Goal: Find contact information: Find contact information

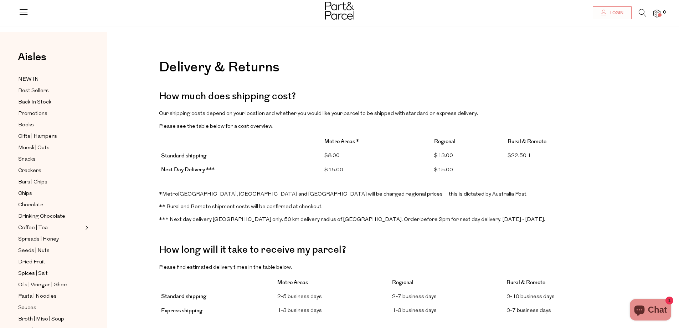
scroll to position [36, 0]
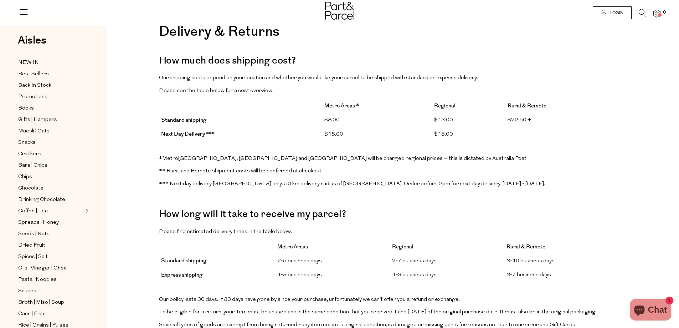
click at [615, 14] on span "Login" at bounding box center [616, 13] width 16 height 6
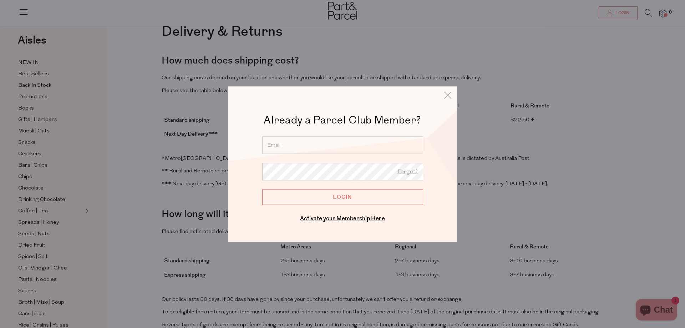
click at [302, 143] on input "email" at bounding box center [342, 144] width 161 height 17
type input "rustine@free.fr"
click at [449, 97] on icon at bounding box center [447, 95] width 11 height 10
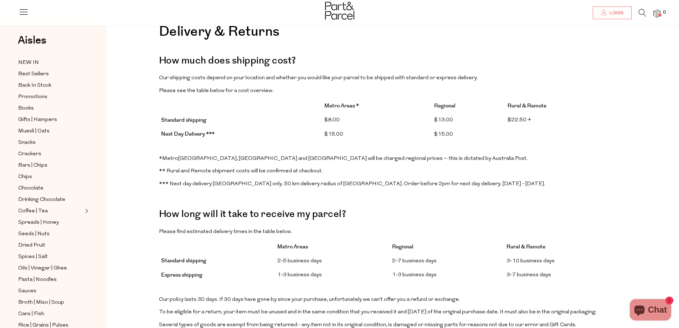
click at [658, 14] on span at bounding box center [660, 15] width 4 height 4
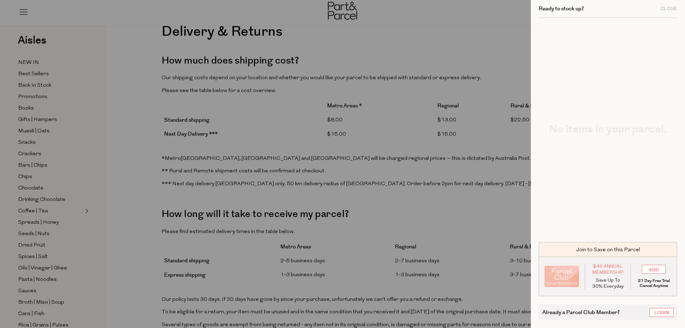
click at [476, 89] on div at bounding box center [342, 164] width 685 height 328
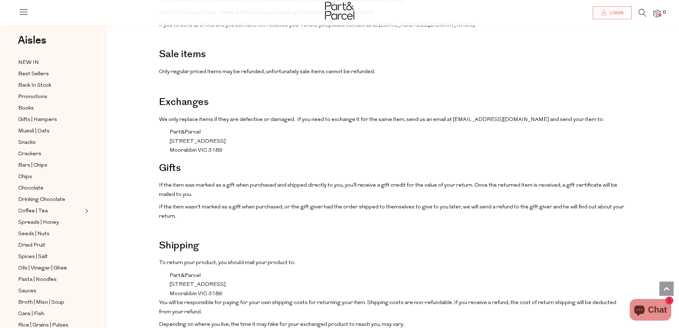
scroll to position [571, 0]
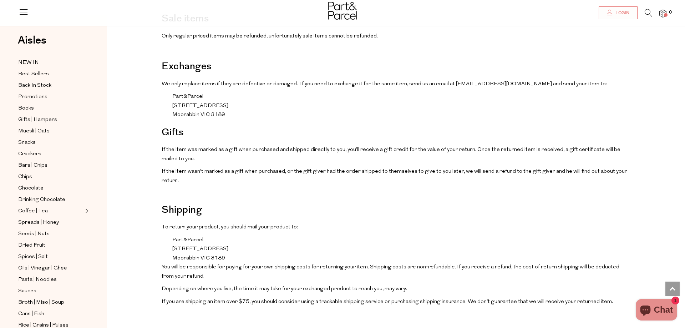
click at [164, 153] on div "Close dialog WOULD YOU LIKE $10 OFF YOUR FIRST ORDER? YES PLEASE NO THANKS Min …" at bounding box center [342, 164] width 685 height 328
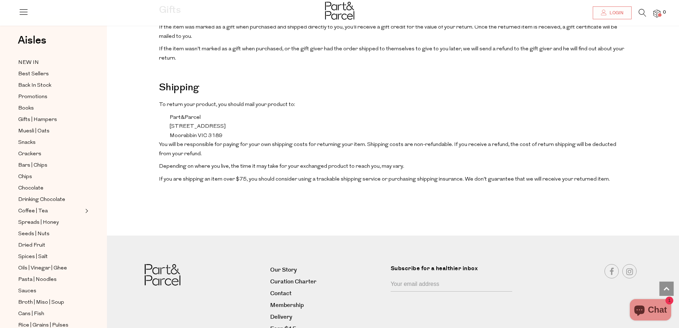
scroll to position [729, 0]
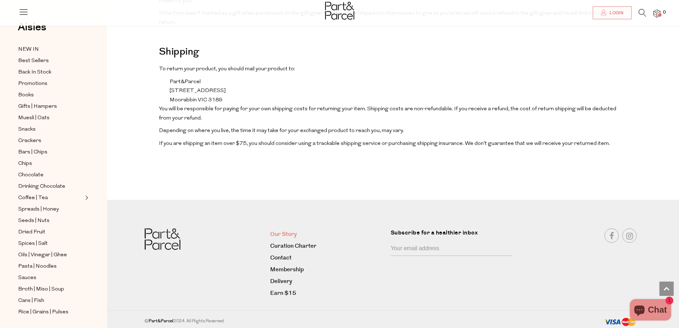
click at [290, 230] on link "Our Story" at bounding box center [327, 234] width 115 height 10
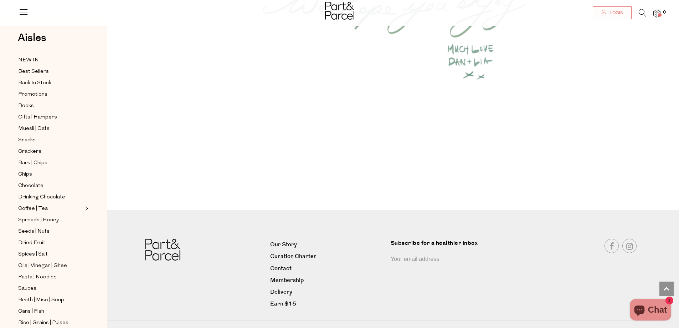
scroll to position [966, 0]
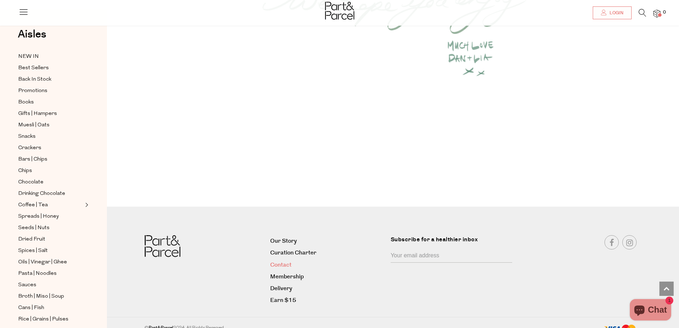
click at [283, 260] on link "Contact" at bounding box center [327, 265] width 115 height 10
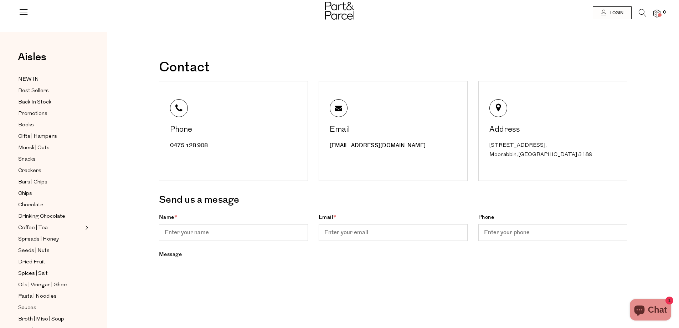
click at [510, 146] on div "Unit 55, 15 Cochranes Rd, Moorabbin, VIC 3189" at bounding box center [554, 150] width 129 height 18
click at [510, 130] on div "Address" at bounding box center [554, 130] width 129 height 8
click at [501, 110] on span at bounding box center [499, 108] width 18 height 18
click at [509, 144] on div "Unit 55, 15 Cochranes Rd, Moorabbin, VIC 3189" at bounding box center [554, 150] width 129 height 18
drag, startPoint x: 489, startPoint y: 144, endPoint x: 553, endPoint y: 158, distance: 65.9
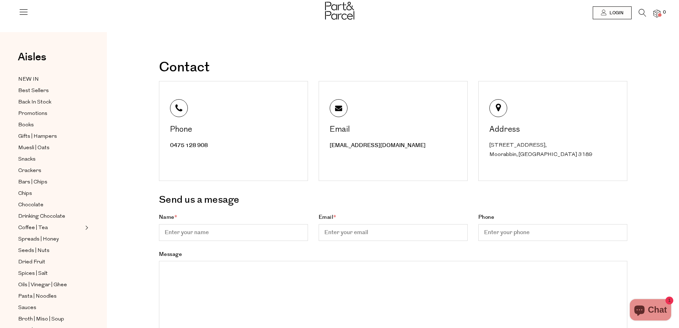
click at [553, 158] on div "Address Unit 55, 15 Cochranes Rd, Moorabbin, VIC 3189" at bounding box center [553, 131] width 149 height 100
copy div "Unit 55, 15 Cochranes Rd, Moorabbin, VIC 3189"
